Goal: Entertainment & Leisure: Consume media (video, audio)

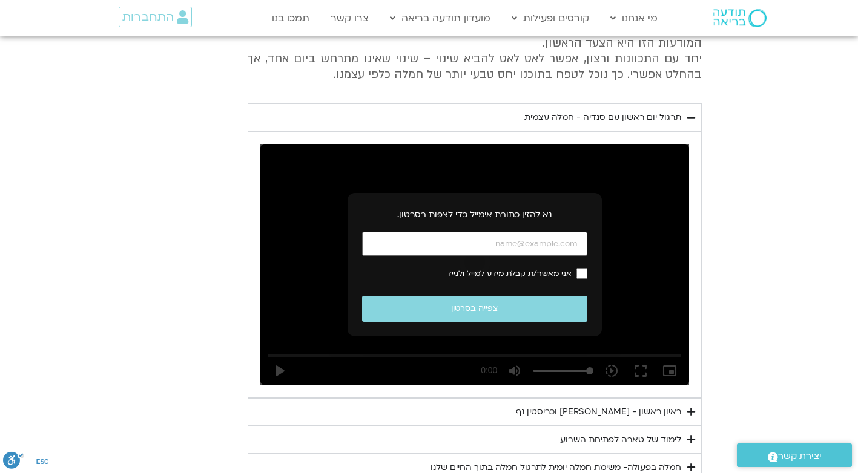
scroll to position [635, 0]
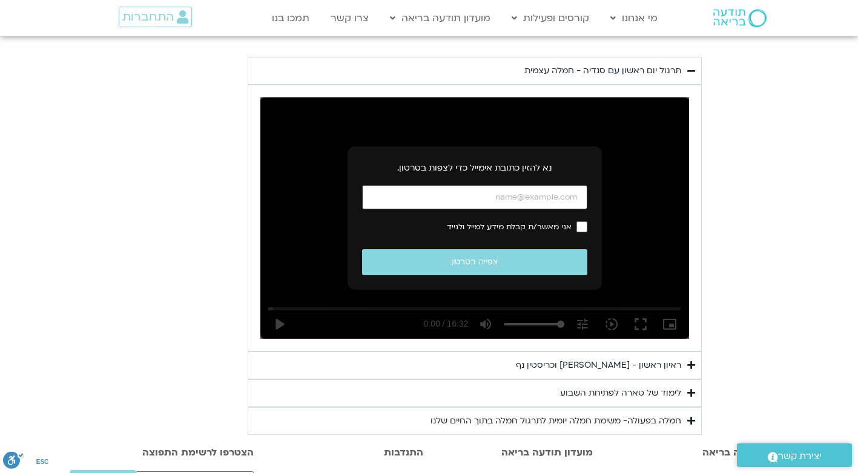
click at [517, 210] on input "כתובת אימייל" at bounding box center [474, 197] width 225 height 25
type input "[EMAIL_ADDRESS][DOMAIN_NAME]"
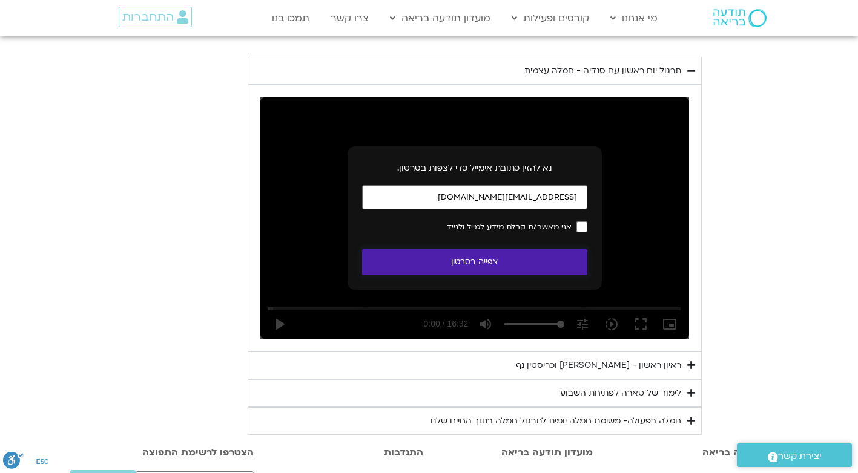
click at [467, 275] on button "צפייה בסרטון" at bounding box center [474, 262] width 225 height 26
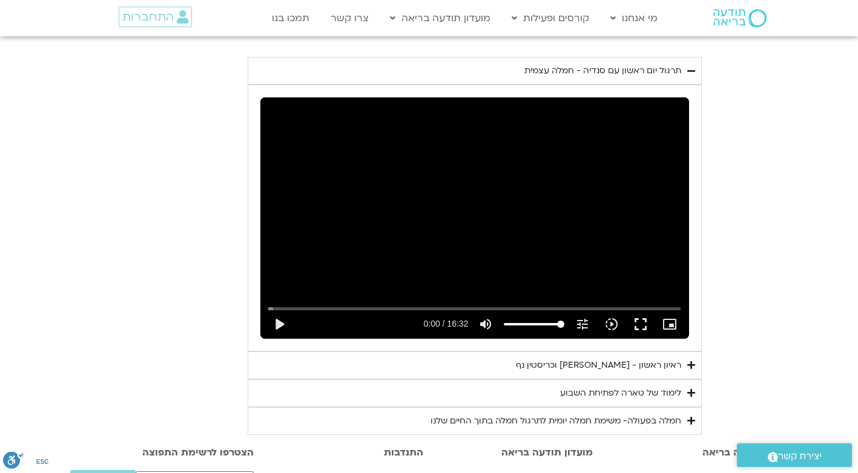
click at [586, 373] on div "ראיון ראשון - [PERSON_NAME] וכריסטין נף" at bounding box center [598, 365] width 165 height 15
click at [695, 370] on icon "Accordion. Open links with Enter or Space, close with Escape, and navigate with…" at bounding box center [691, 365] width 8 height 9
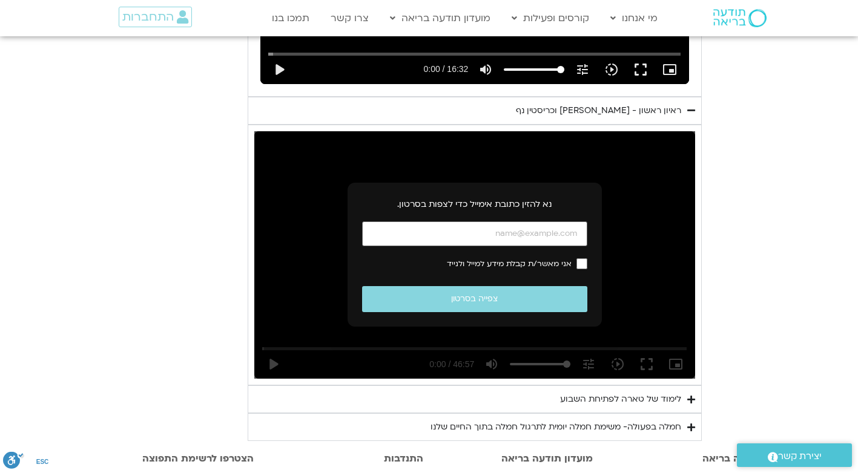
scroll to position [906, 0]
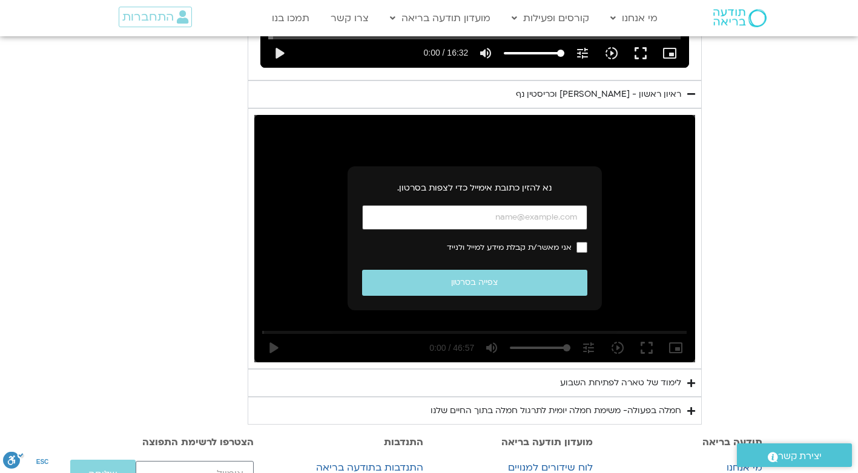
click at [550, 230] on input "כתובת אימייל" at bounding box center [474, 217] width 225 height 25
type input "[EMAIL_ADDRESS][DOMAIN_NAME]"
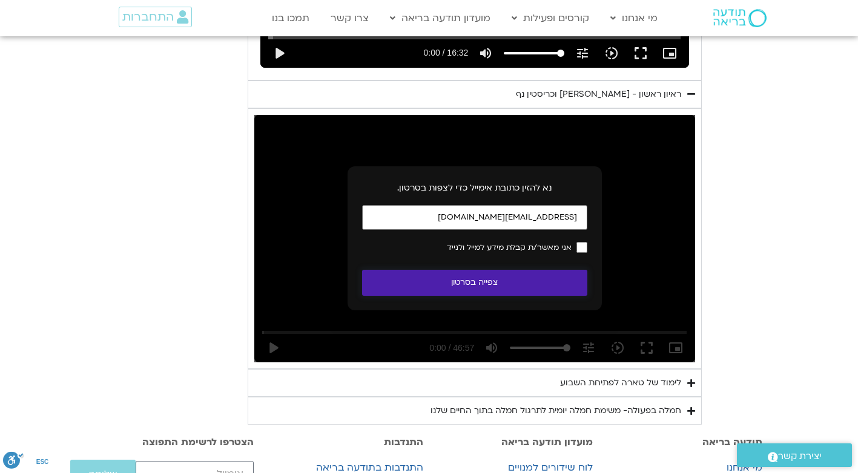
click at [477, 296] on button "צפייה בסרטון" at bounding box center [474, 283] width 225 height 26
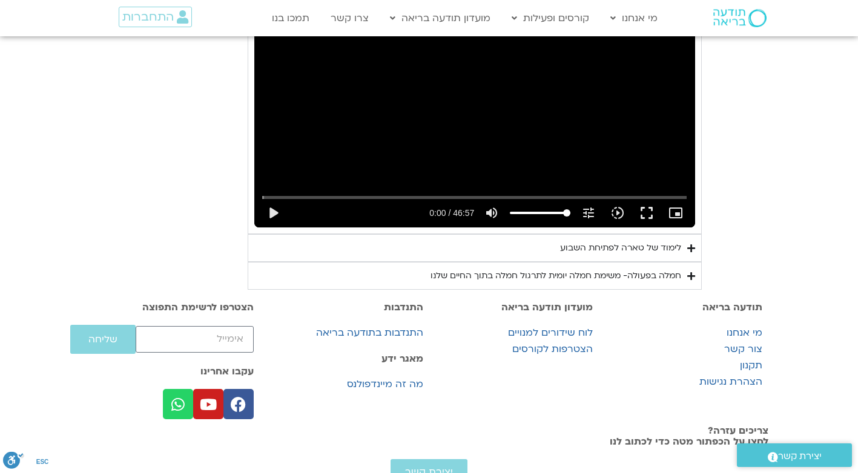
scroll to position [1041, 0]
click at [259, 228] on button "play_arrow" at bounding box center [273, 213] width 29 height 29
click at [259, 228] on button "pause" at bounding box center [273, 213] width 29 height 29
click at [259, 228] on button "play_arrow" at bounding box center [273, 213] width 29 height 29
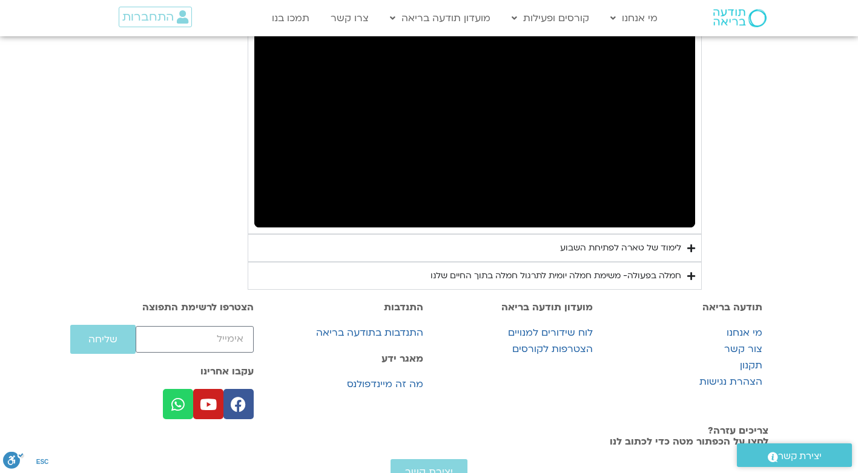
click at [681, 256] on div "לימוד של טארה לפתיחת השבוע" at bounding box center [620, 248] width 121 height 15
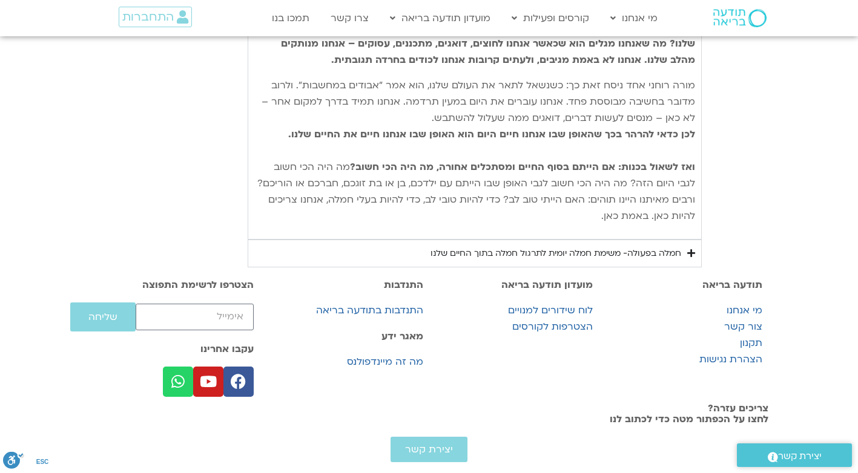
scroll to position [1502, 0]
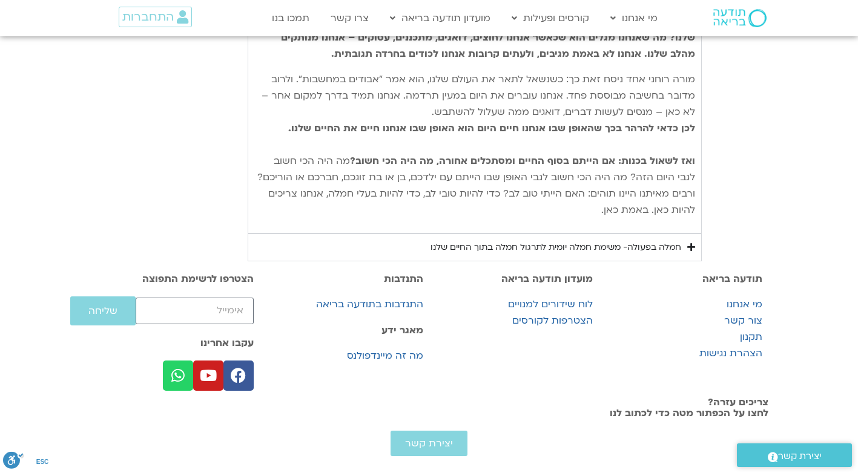
click at [636, 255] on div "חמלה בפעולה- משימת חמלה יומית לתרגול חמלה בתוך החיים שלנו" at bounding box center [555, 247] width 251 height 15
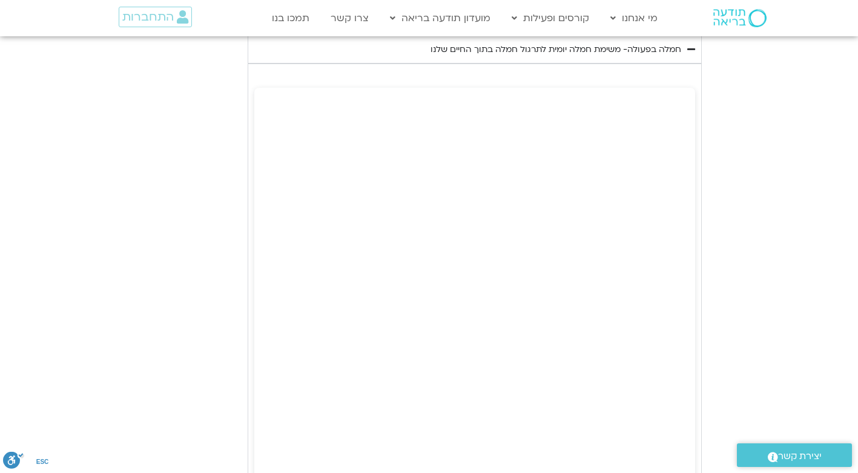
scroll to position [1700, 0]
type input "2817.733333"
